Goal: Information Seeking & Learning: Learn about a topic

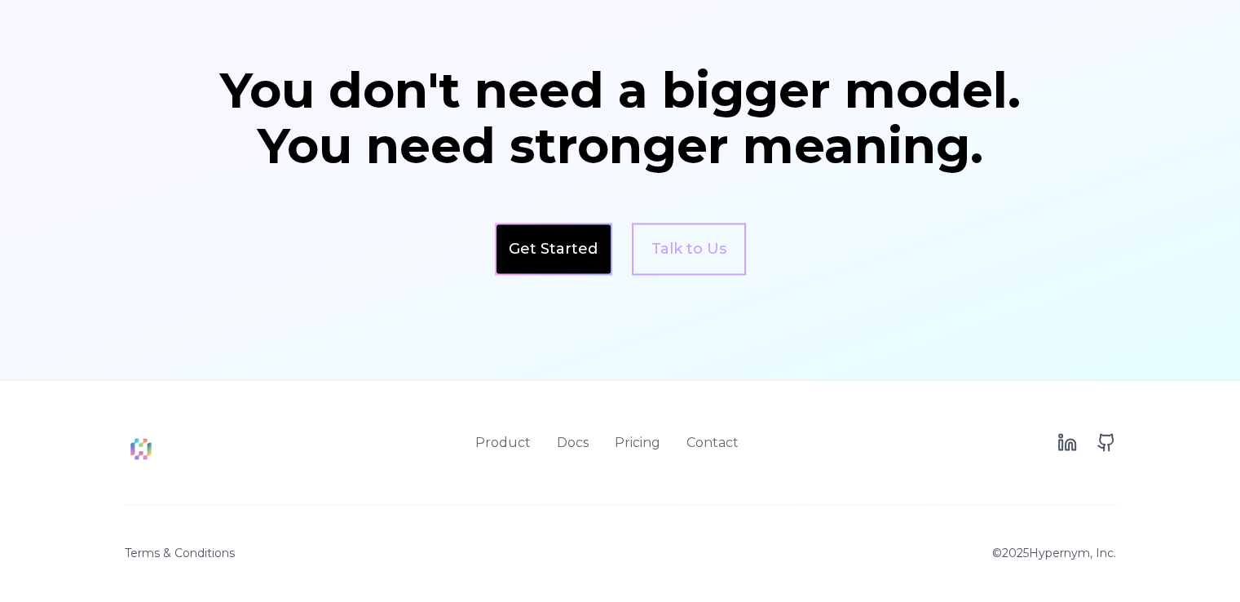
scroll to position [2820, 0]
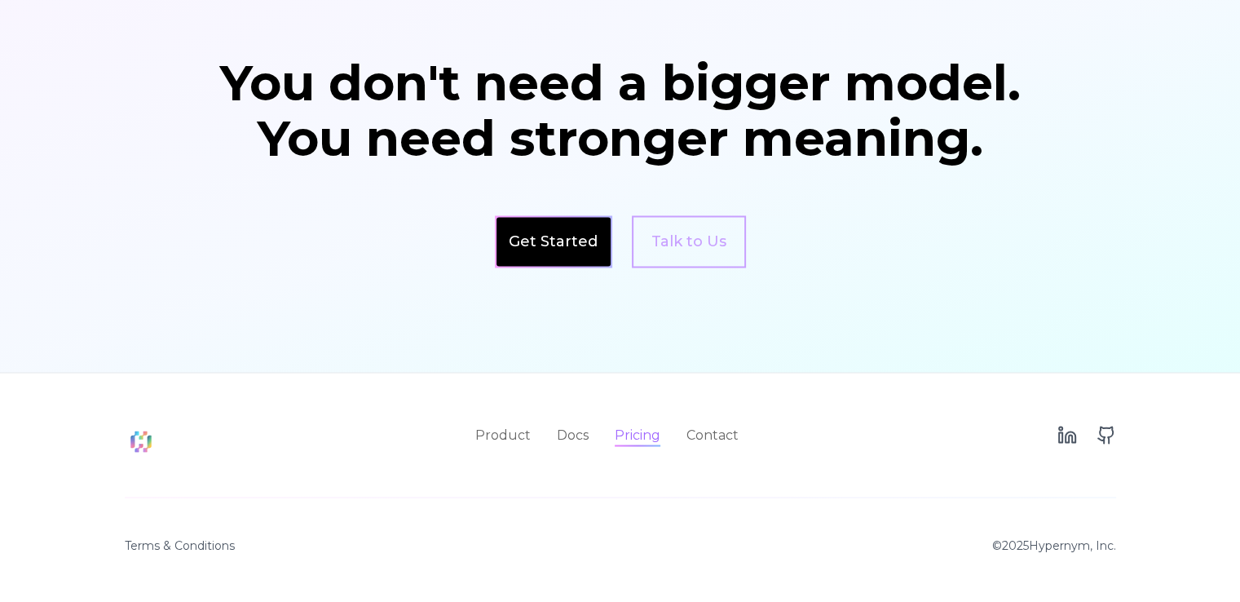
click at [630, 428] on link "Pricing" at bounding box center [638, 435] width 46 height 20
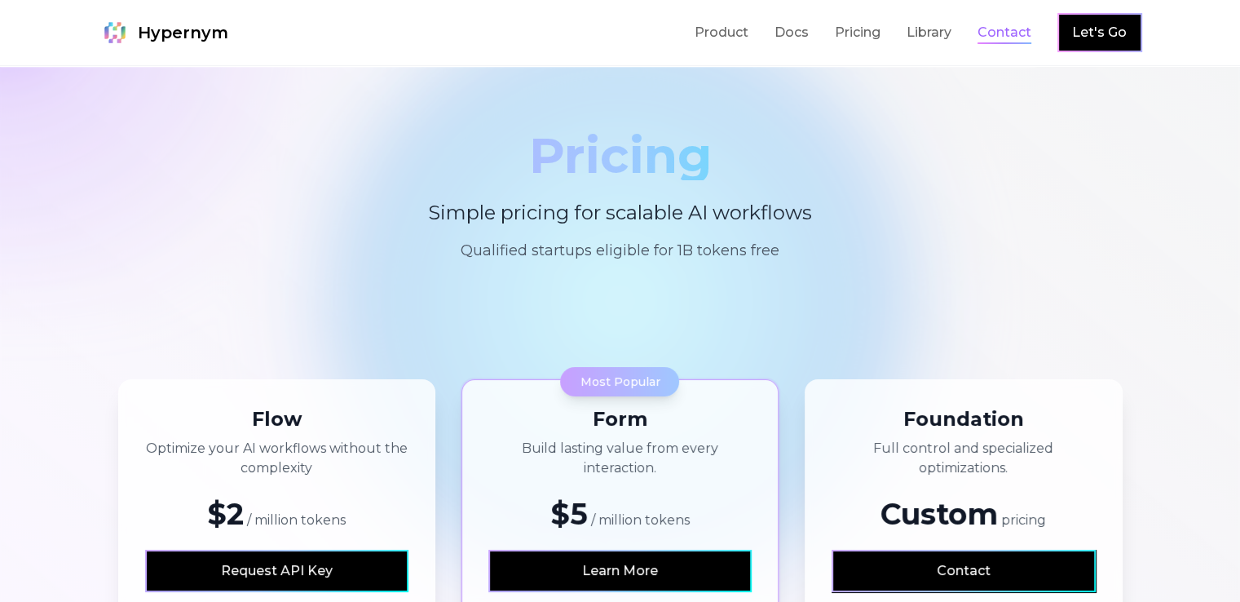
click at [1032, 29] on link "Contact" at bounding box center [1005, 33] width 54 height 20
click at [952, 33] on link "Library" at bounding box center [929, 33] width 45 height 20
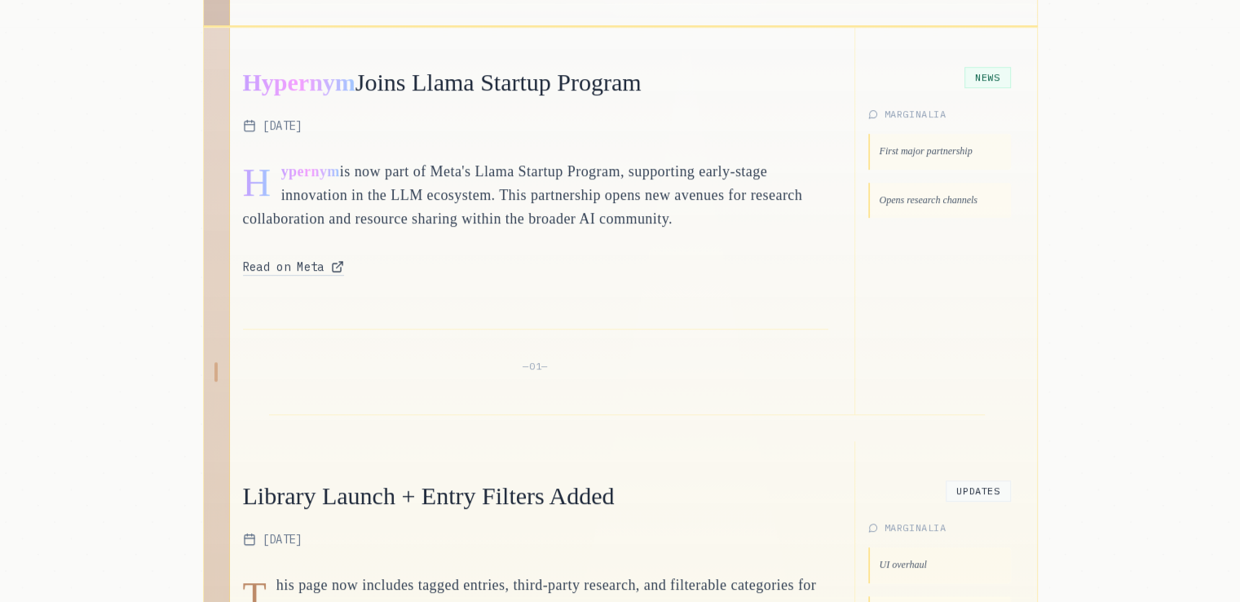
scroll to position [815, 0]
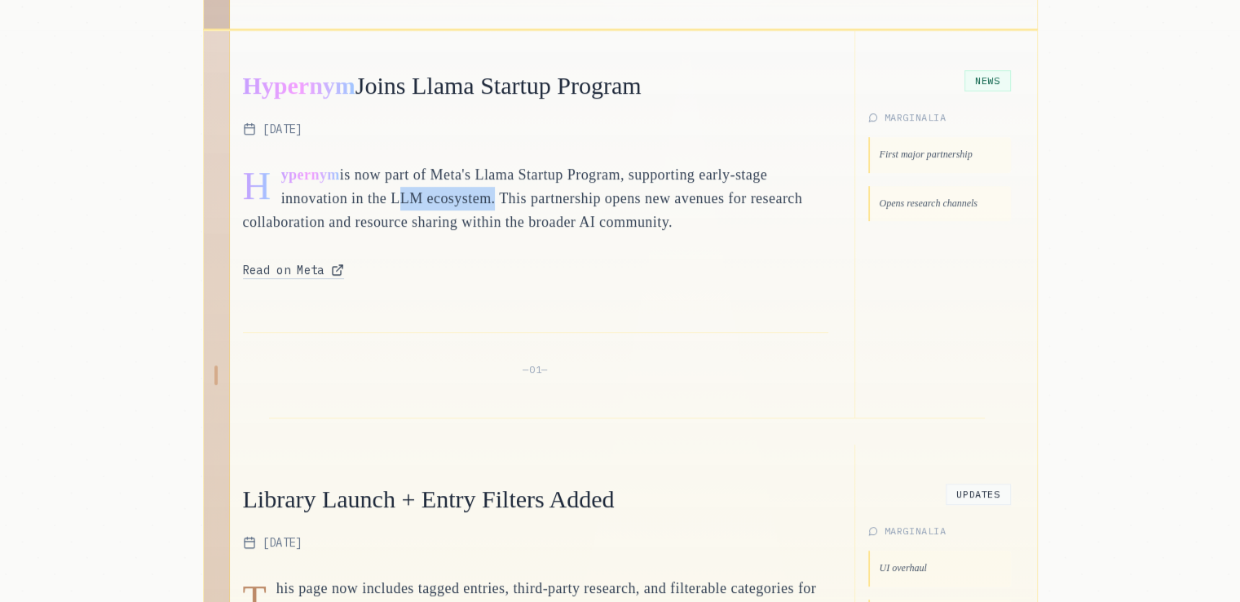
drag, startPoint x: 406, startPoint y: 193, endPoint x: 510, endPoint y: 196, distance: 104.4
click at [510, 196] on p "H ypernym is now part of Meta's Llama Startup Program, supporting early-stage i…" at bounding box center [535, 199] width 585 height 72
copy p "LLM ecosystem"
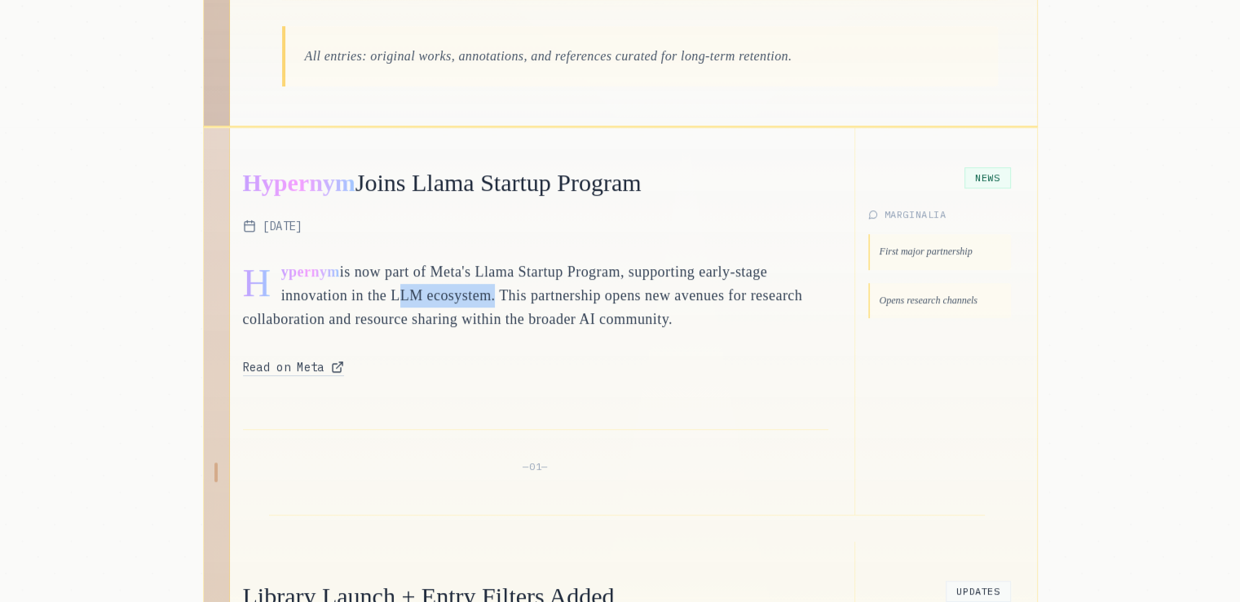
scroll to position [652, 0]
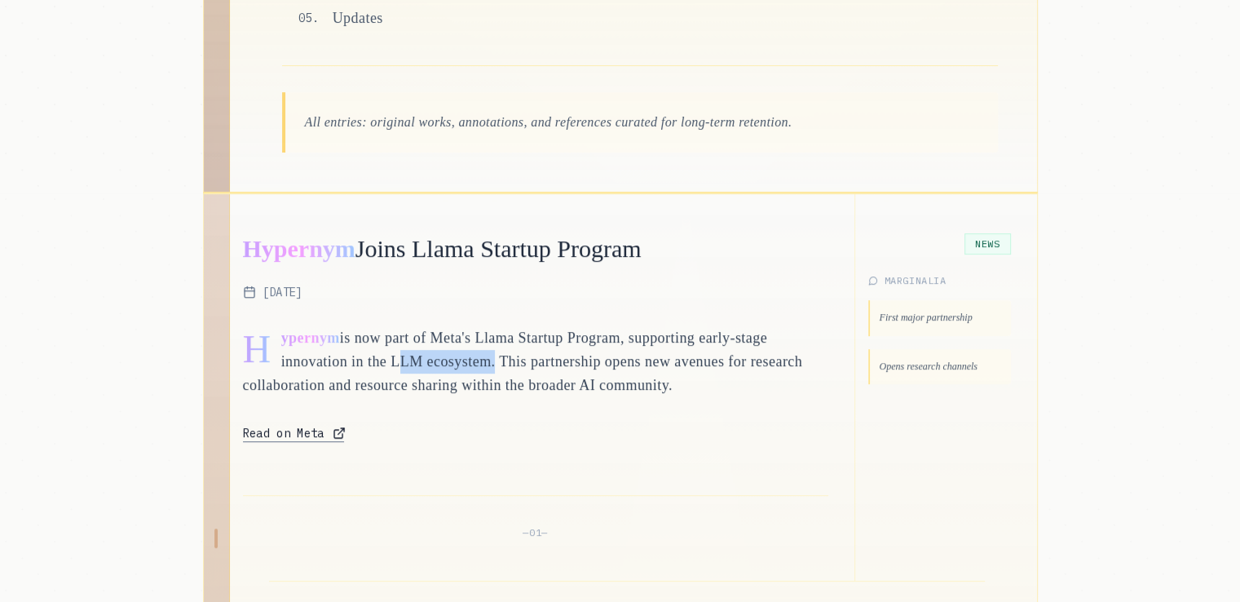
click at [297, 431] on span "Read on Meta" at bounding box center [284, 433] width 82 height 16
